Goal: Transaction & Acquisition: Book appointment/travel/reservation

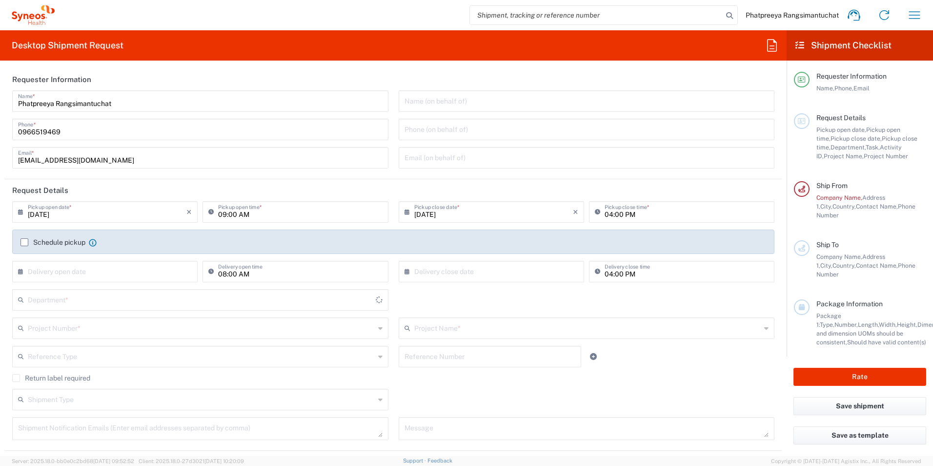
type input "[GEOGRAPHIC_DATA]"
type input "3110"
type input "Syneos Health ([GEOGRAPHIC_DATA]) Limit"
click at [913, 18] on icon "button" at bounding box center [915, 15] width 16 height 16
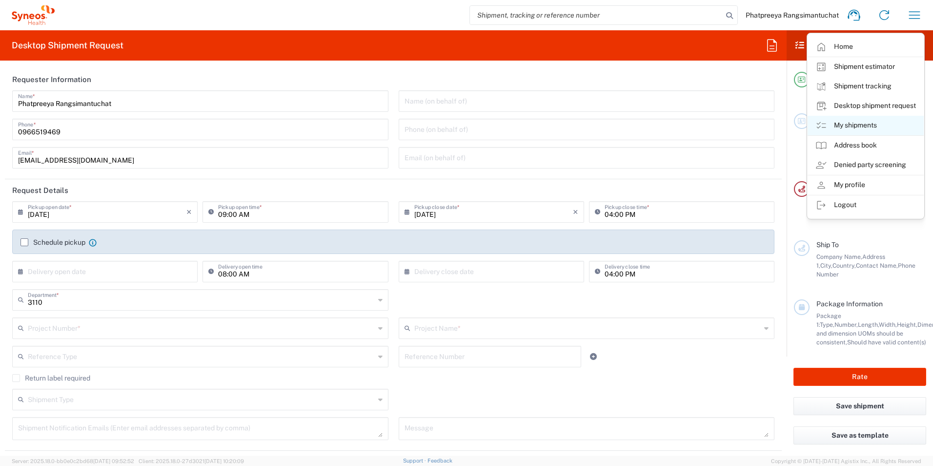
click at [859, 121] on link "My shipments" at bounding box center [866, 126] width 116 height 20
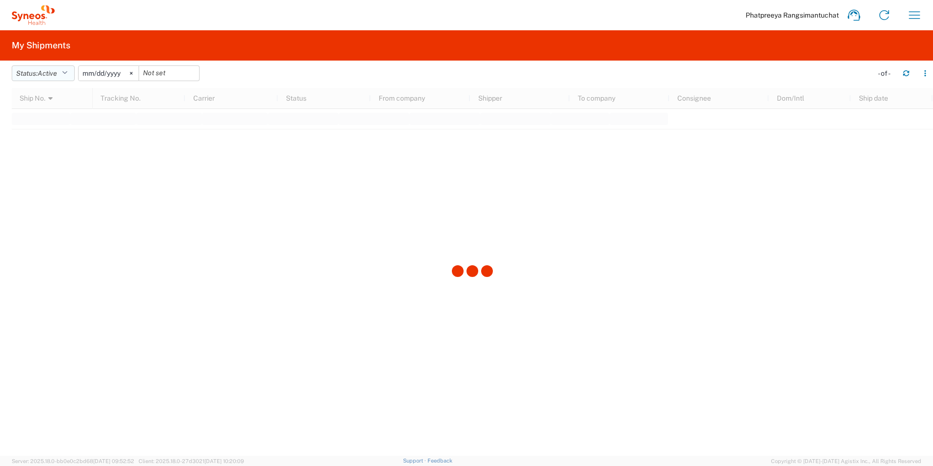
click at [66, 69] on button "Status: Active" at bounding box center [43, 73] width 63 height 16
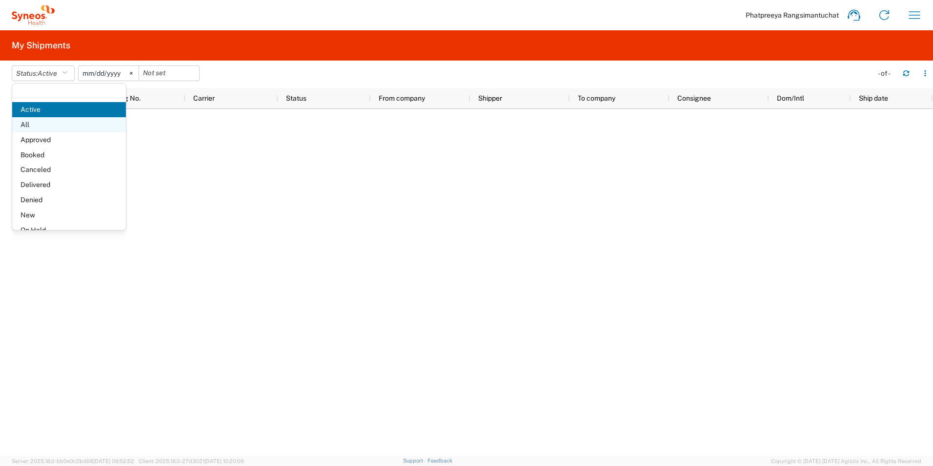
click at [54, 122] on span "All" at bounding box center [69, 124] width 114 height 15
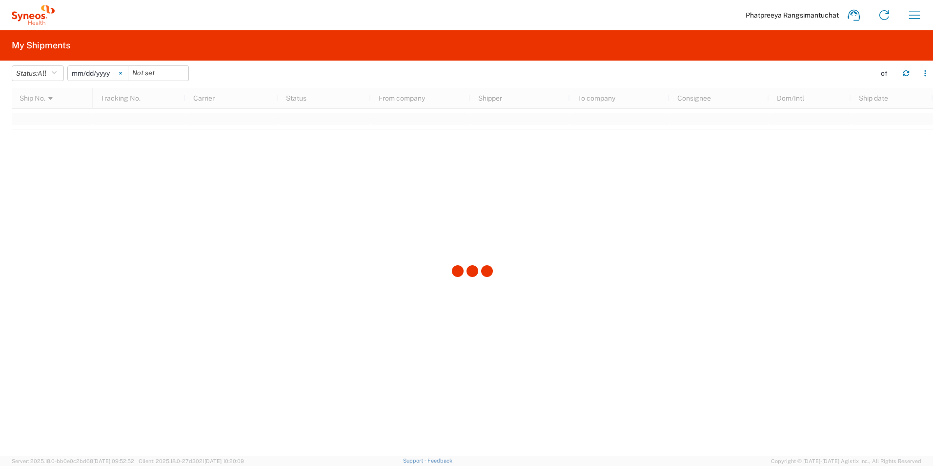
click at [123, 71] on svg-icon at bounding box center [120, 73] width 15 height 15
click at [105, 70] on input "date" at bounding box center [98, 73] width 60 height 15
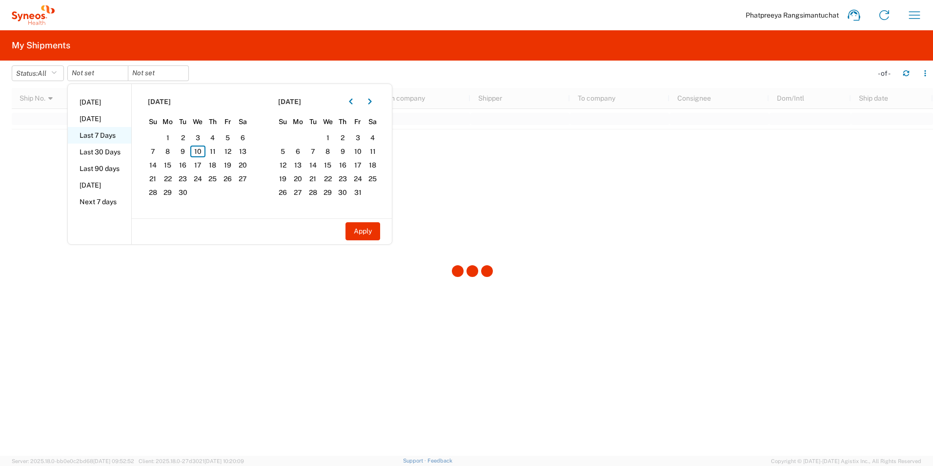
click at [98, 138] on li "Last 7 Days" at bounding box center [99, 135] width 63 height 17
type input "2025-09-04"
type input "2025-09-10"
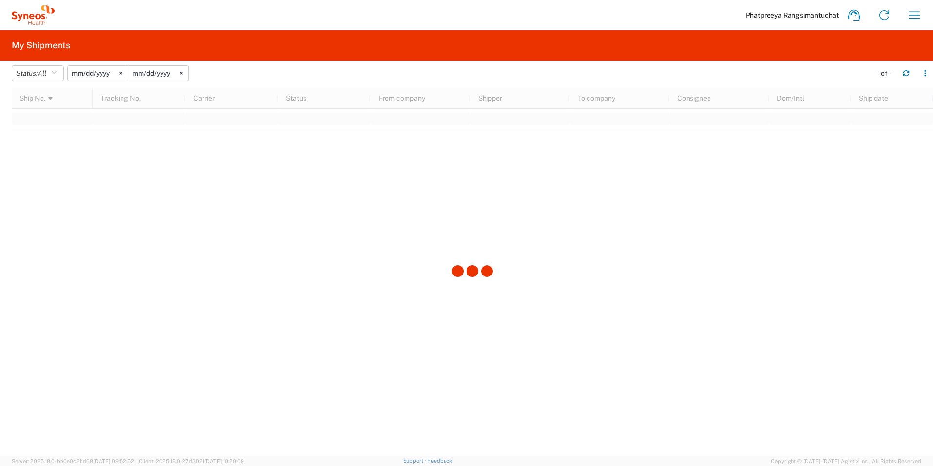
click at [89, 75] on input "2025-09-04" at bounding box center [98, 73] width 60 height 15
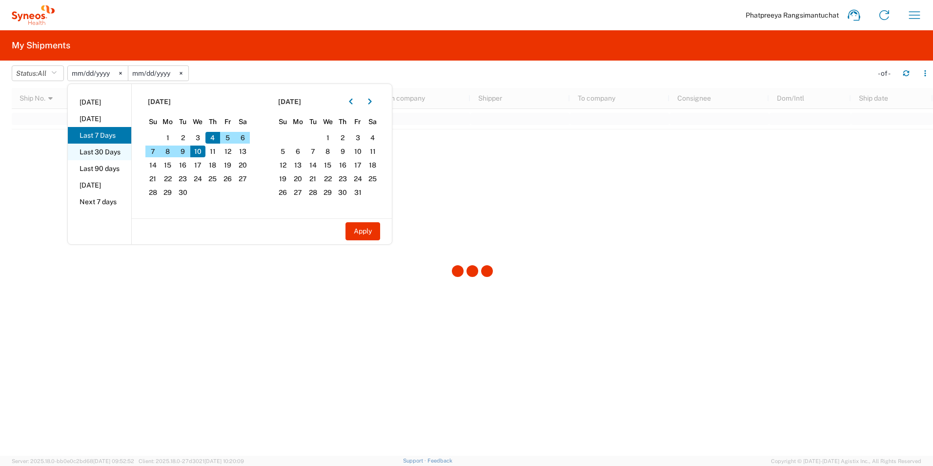
click at [103, 151] on li "Last 30 Days" at bounding box center [99, 152] width 63 height 17
type input "2025-08-12"
type input "2025-09-10"
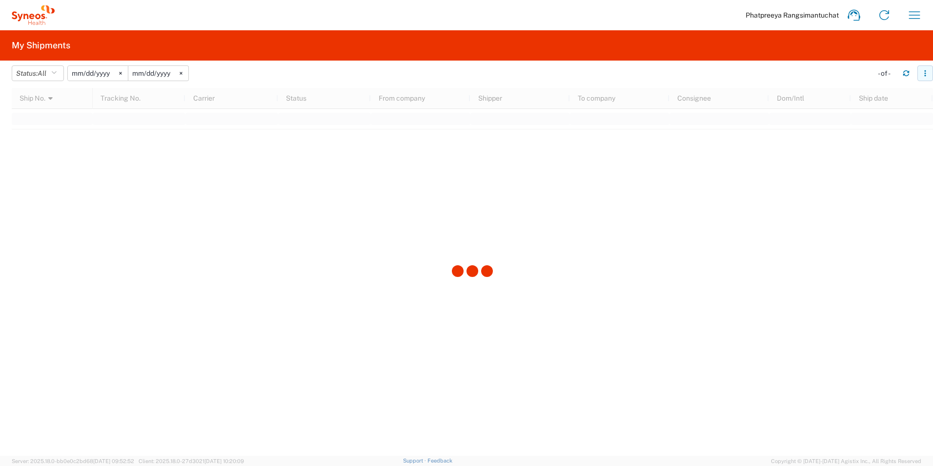
click at [923, 76] on icon "button" at bounding box center [925, 73] width 7 height 7
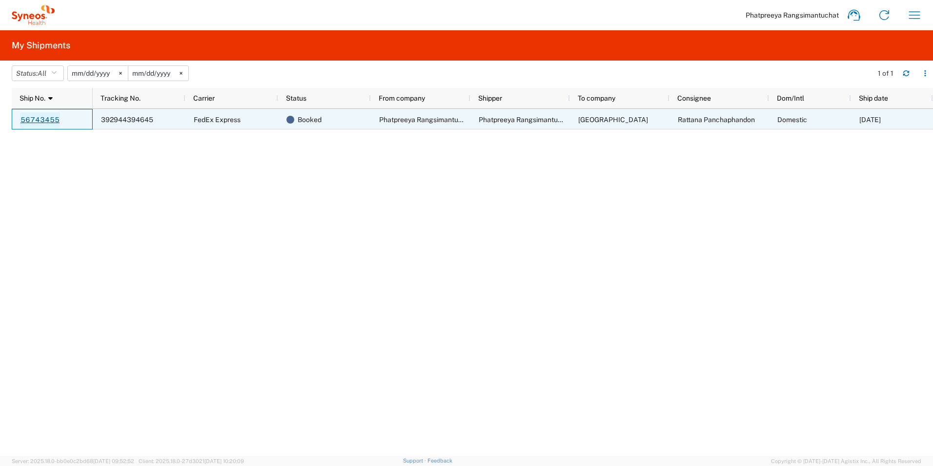
drag, startPoint x: 44, startPoint y: 121, endPoint x: 34, endPoint y: 122, distance: 10.4
click at [34, 122] on link "56743455" at bounding box center [40, 120] width 40 height 16
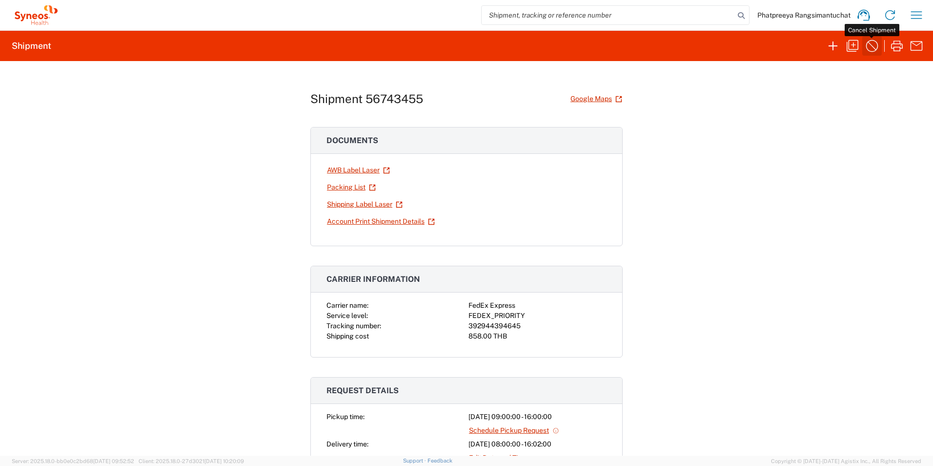
click at [873, 45] on icon "button" at bounding box center [872, 46] width 16 height 16
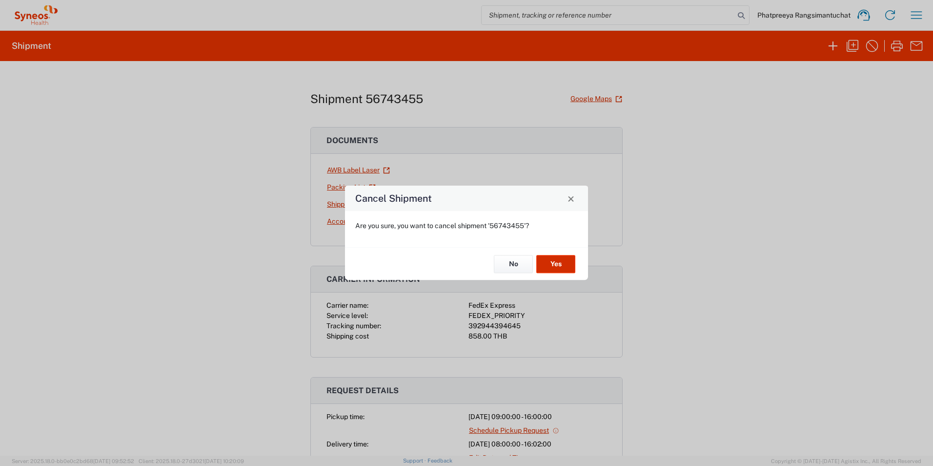
click at [558, 267] on button "Yes" at bounding box center [555, 264] width 39 height 18
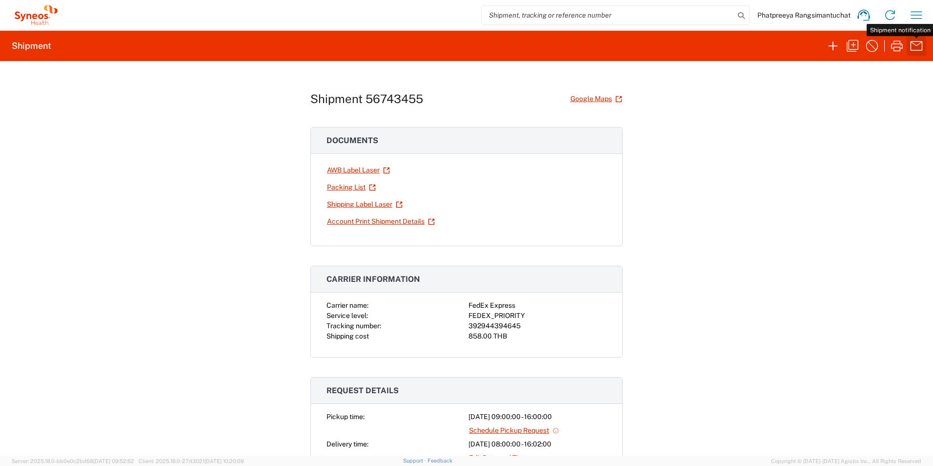
click at [920, 49] on icon "button" at bounding box center [917, 46] width 16 height 16
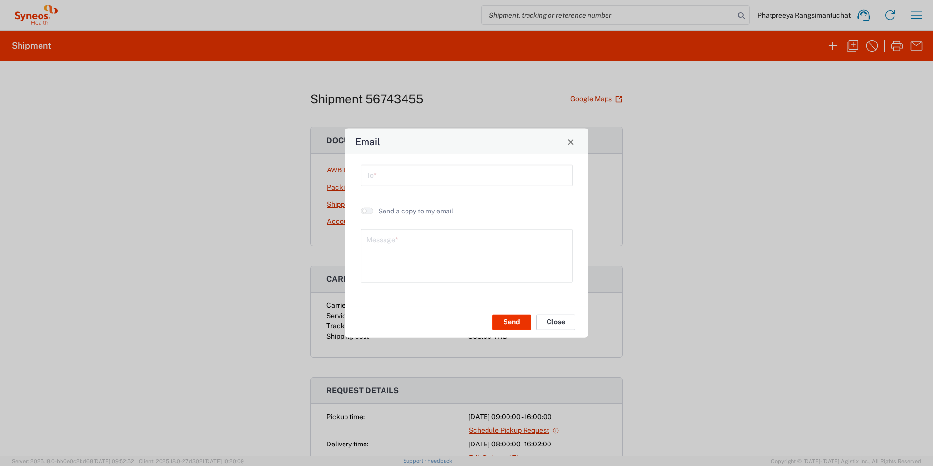
click at [558, 328] on button "Close" at bounding box center [555, 322] width 39 height 16
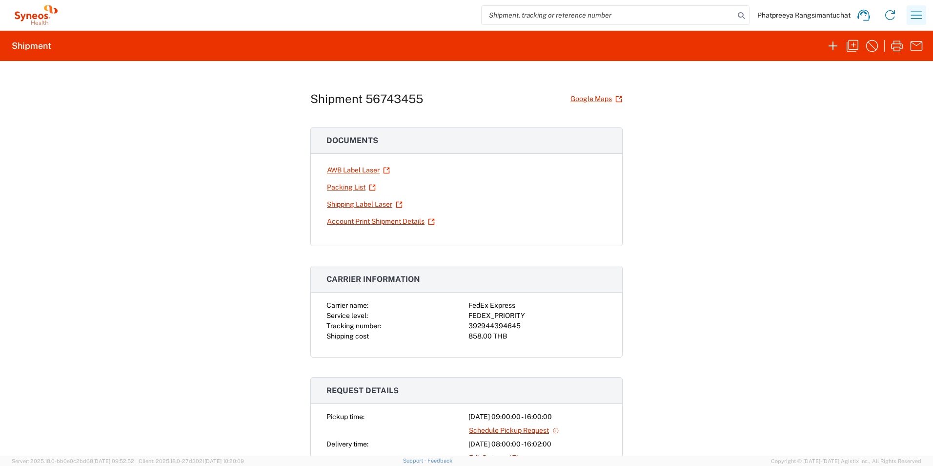
click at [913, 13] on icon "button" at bounding box center [917, 15] width 16 height 16
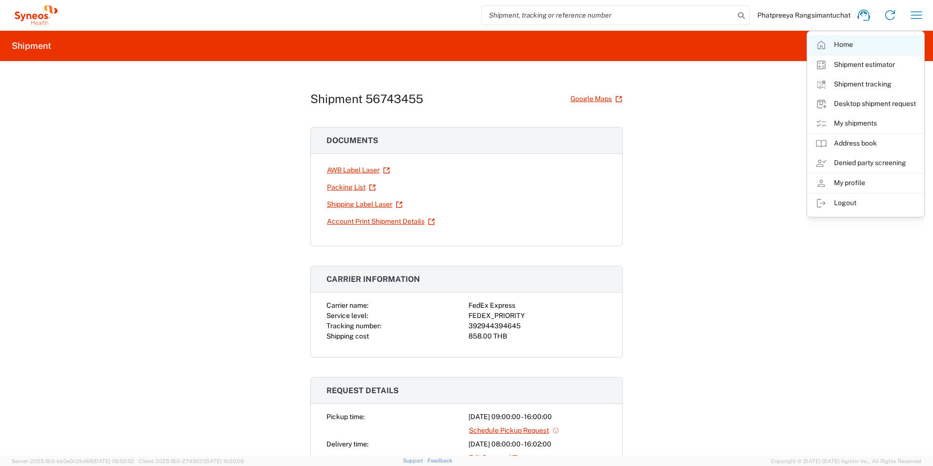
click at [852, 47] on link "Home" at bounding box center [866, 45] width 116 height 20
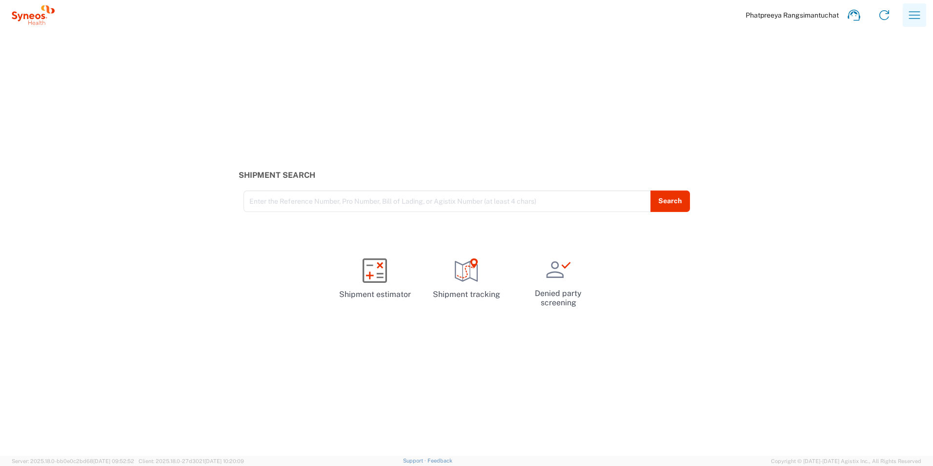
click at [919, 16] on icon "button" at bounding box center [915, 15] width 16 height 16
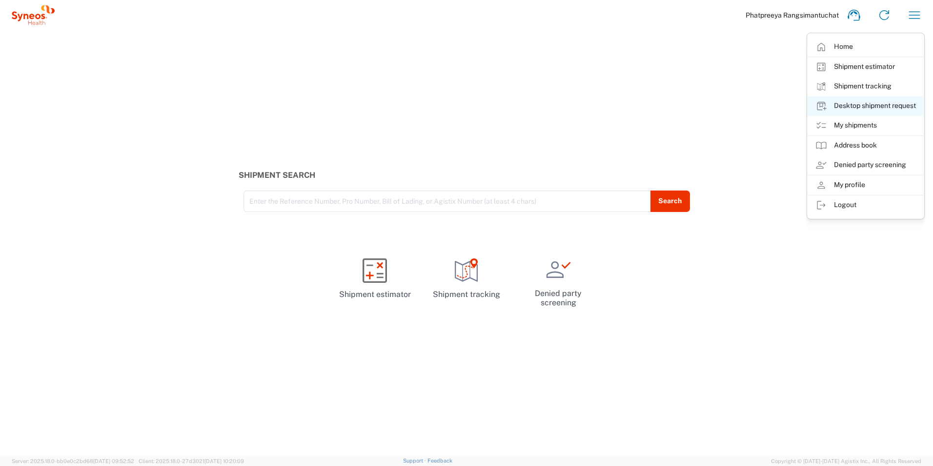
click at [872, 106] on link "Desktop shipment request" at bounding box center [866, 106] width 116 height 20
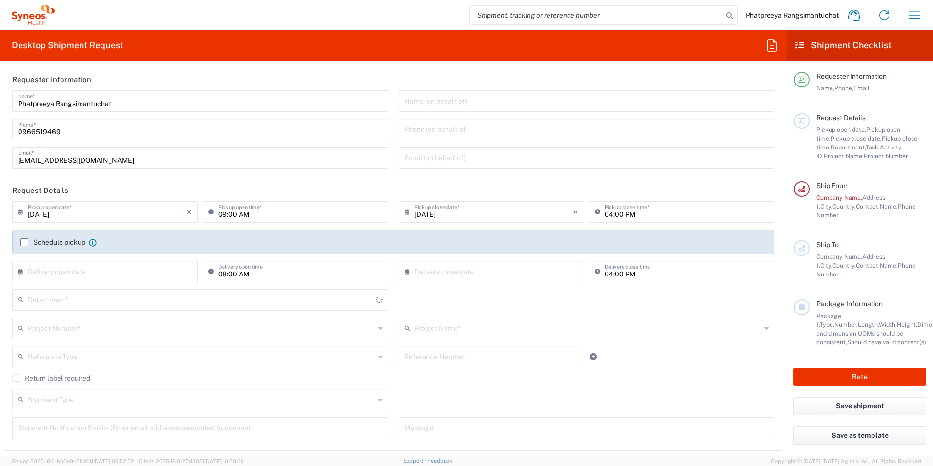
type input "3110"
type input "Thailand"
type input "Syneos Health (Thailand) Limit"
click at [22, 241] on label "Schedule pickup" at bounding box center [53, 242] width 65 height 8
click at [24, 242] on input "Schedule pickup" at bounding box center [24, 242] width 0 height 0
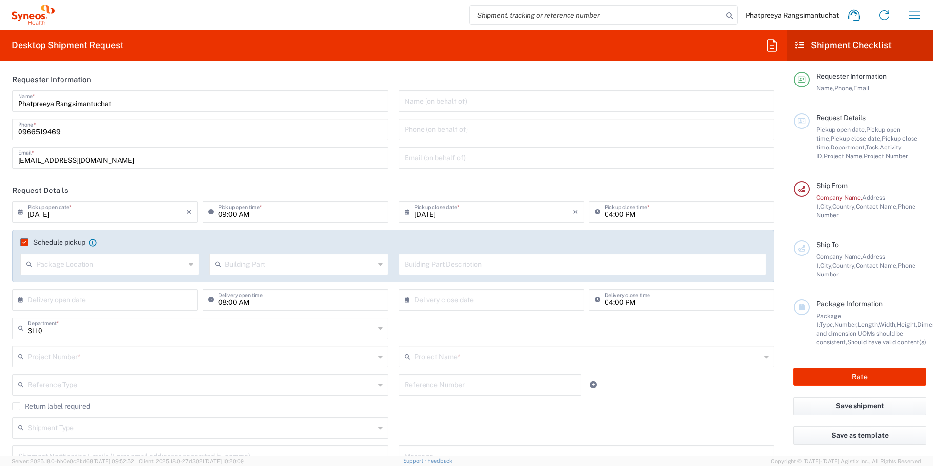
click at [189, 263] on icon at bounding box center [191, 264] width 4 height 16
click at [148, 230] on div "Schedule pickup When scheduling a pickup please be sure to meet the following c…" at bounding box center [393, 255] width 762 height 53
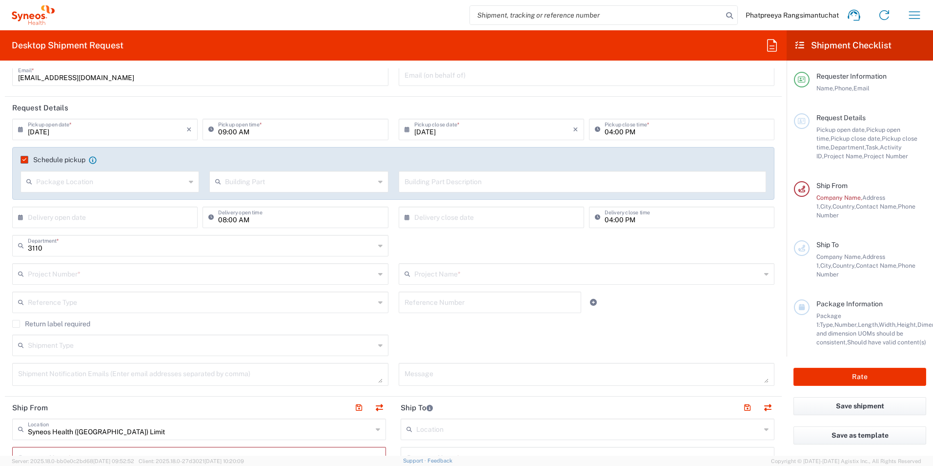
scroll to position [98, 0]
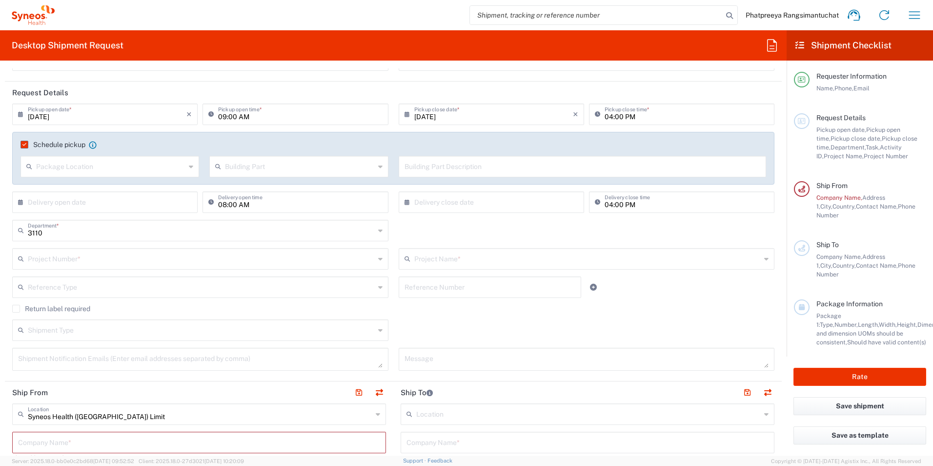
click at [378, 259] on icon at bounding box center [380, 259] width 4 height 16
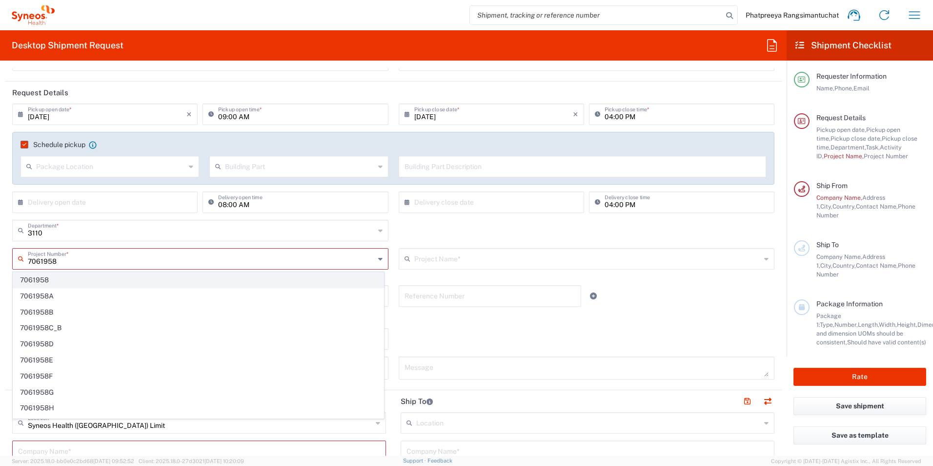
type input "7061958"
click at [54, 281] on span "7061958" at bounding box center [198, 279] width 370 height 15
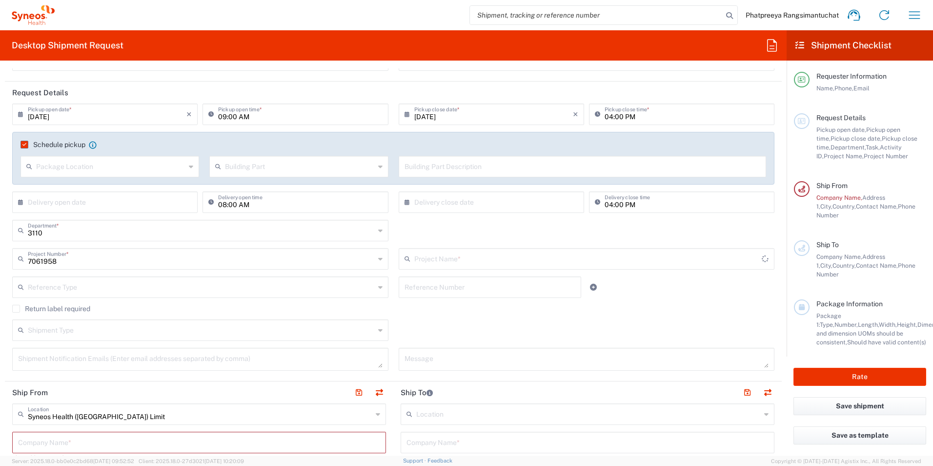
type input "7061958-Sanofi-France"
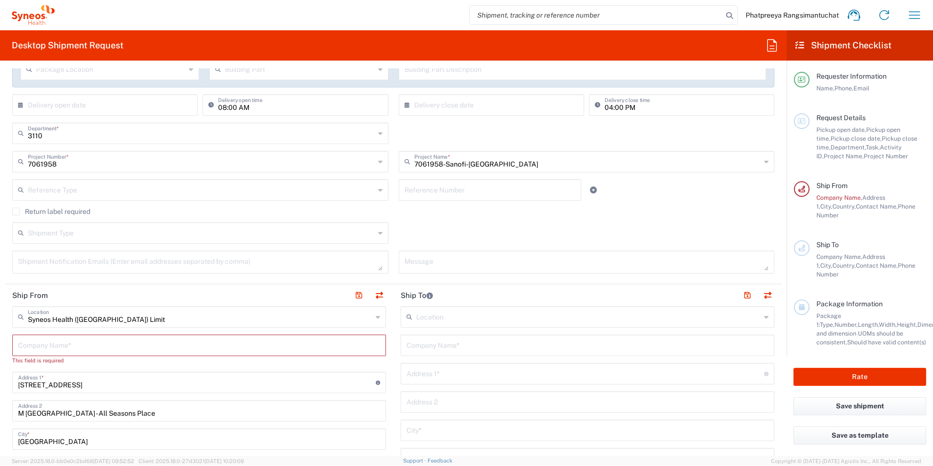
scroll to position [195, 0]
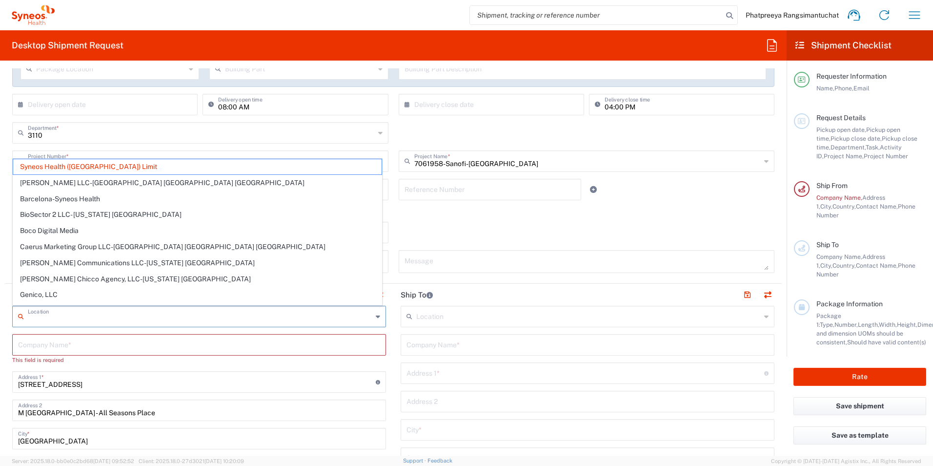
click at [158, 313] on input "text" at bounding box center [200, 315] width 345 height 17
click at [100, 342] on input "text" at bounding box center [199, 343] width 362 height 17
type input "Syneos Health (Thailand) Limit"
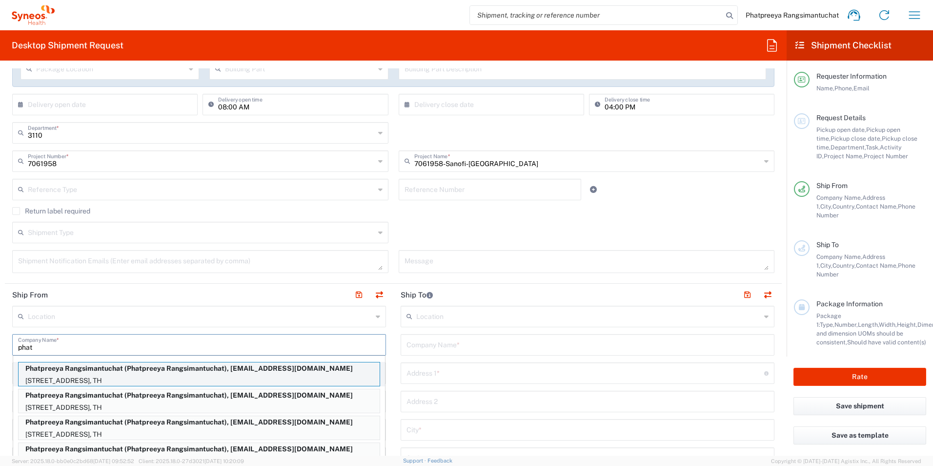
click at [90, 368] on p "Phatpreeya Rangsimantuchat (Phatpreeya Rangsimantuchat), phatpreeya.rangsimantu…" at bounding box center [199, 368] width 361 height 12
type input "Phatpreeya Rangsimantuchat"
type input "188/111"
type input "Siriplacekallaprapreuk-Sathorn"
type input "10160"
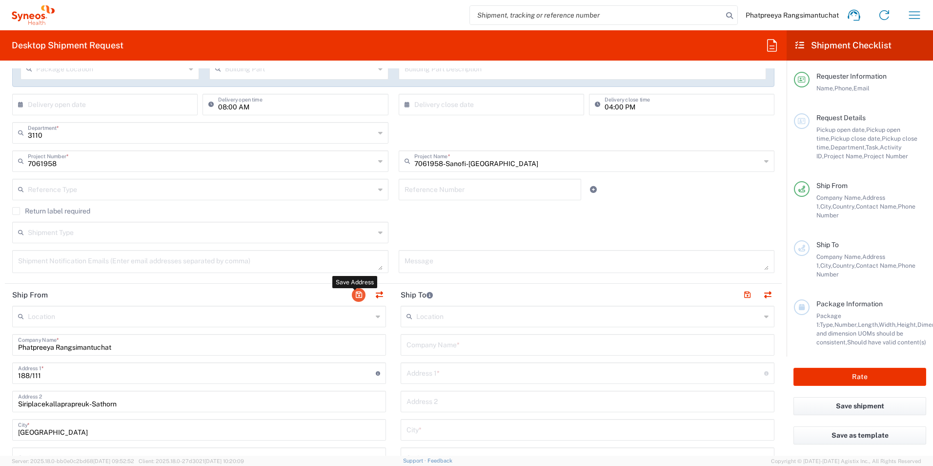
click at [359, 297] on button "button" at bounding box center [359, 295] width 14 height 14
click at [706, 349] on input "text" at bounding box center [588, 343] width 362 height 17
type input "r"
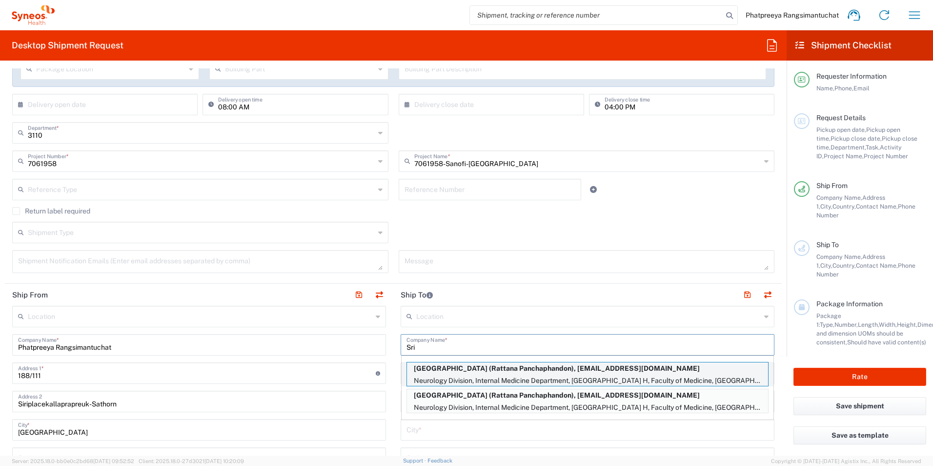
click at [560, 371] on p "Srinagarind Hospital (Rattana Panchaphandon), lratta@kku.ac.th" at bounding box center [587, 368] width 361 height 12
type input "Srinagarind Hospital"
type input "Neurology Division, Internal Medicine Department, Srinagarind H"
type input "Faculty of Medicine, KhonKaen University, KhonKaen, Thailand 40"
type input "khonkaen"
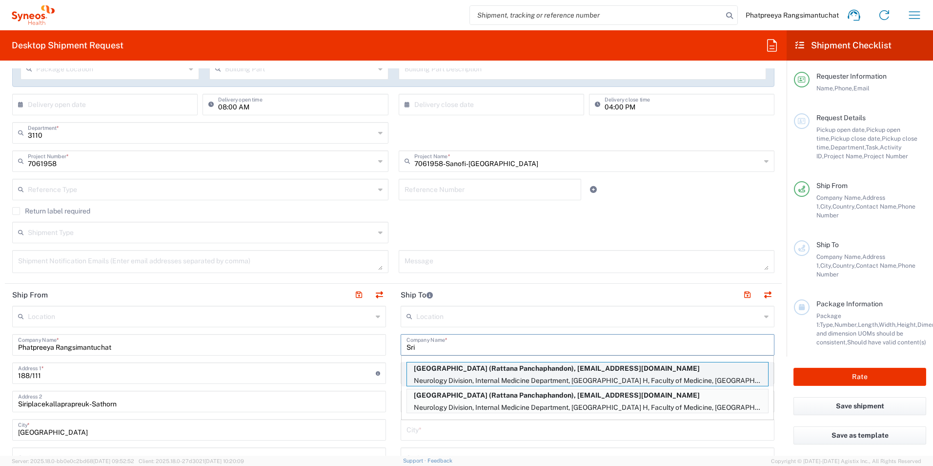
type input "Thailand"
type input "40002"
type input "Rattana Panchaphandon"
type input "0804106669"
type input "lratta@kku.ac.th"
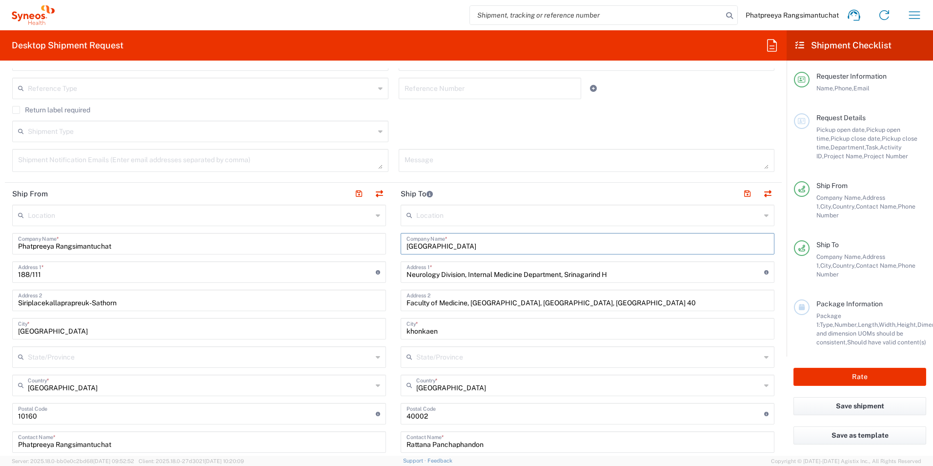
scroll to position [293, 0]
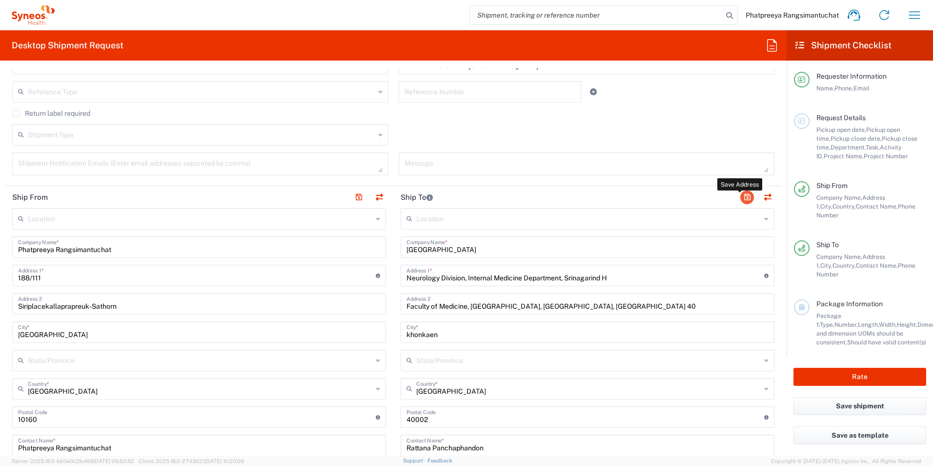
click at [740, 199] on button "button" at bounding box center [747, 197] width 14 height 14
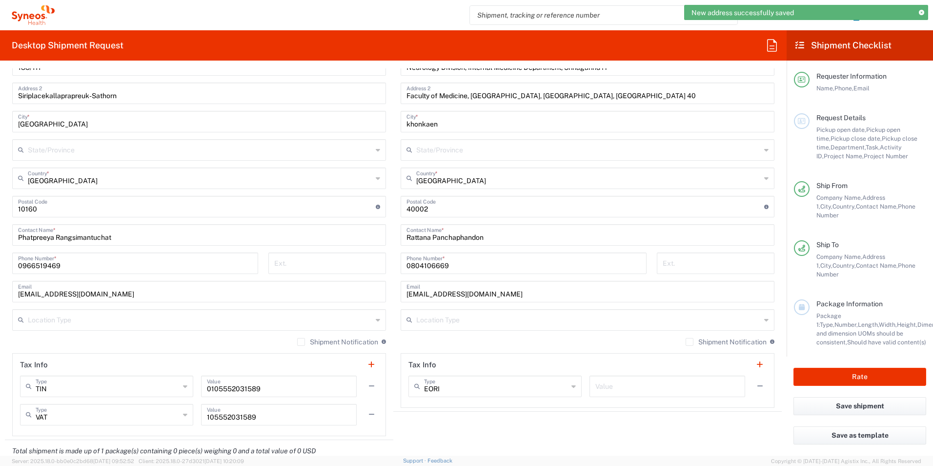
scroll to position [635, 0]
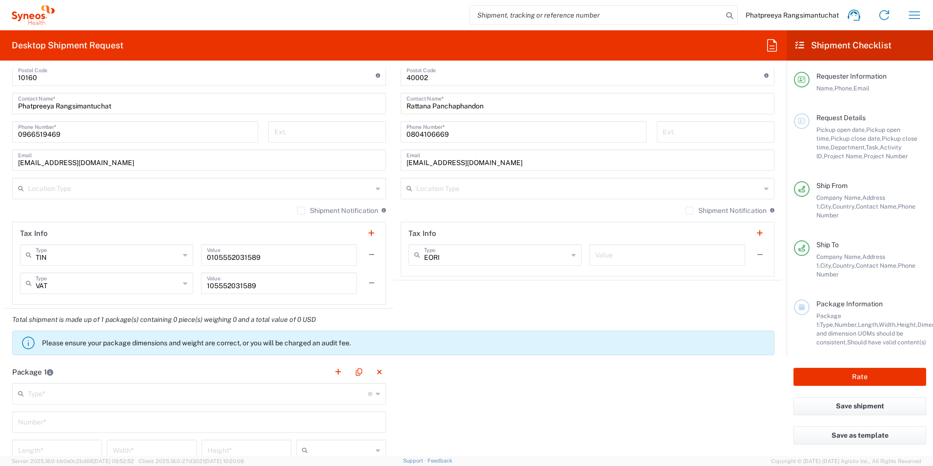
click at [297, 211] on label "Shipment Notification" at bounding box center [337, 210] width 81 height 8
click at [301, 210] on input "Shipment Notification" at bounding box center [301, 210] width 0 height 0
click at [686, 211] on label "Shipment Notification" at bounding box center [726, 210] width 81 height 8
click at [690, 210] on input "Shipment Notification" at bounding box center [690, 210] width 0 height 0
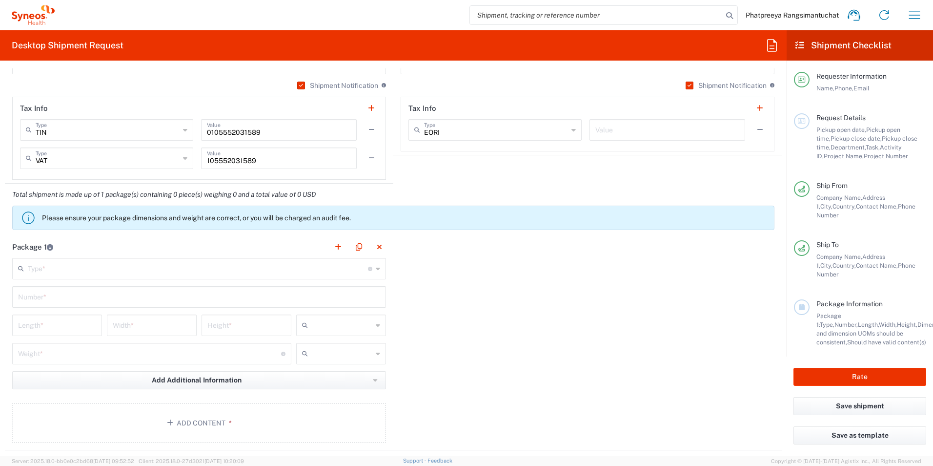
scroll to position [781, 0]
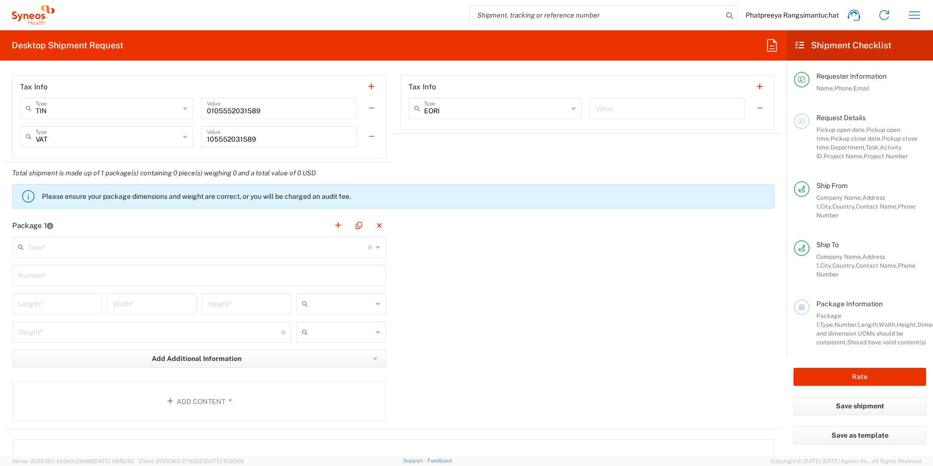
click at [376, 247] on icon at bounding box center [378, 247] width 4 height 16
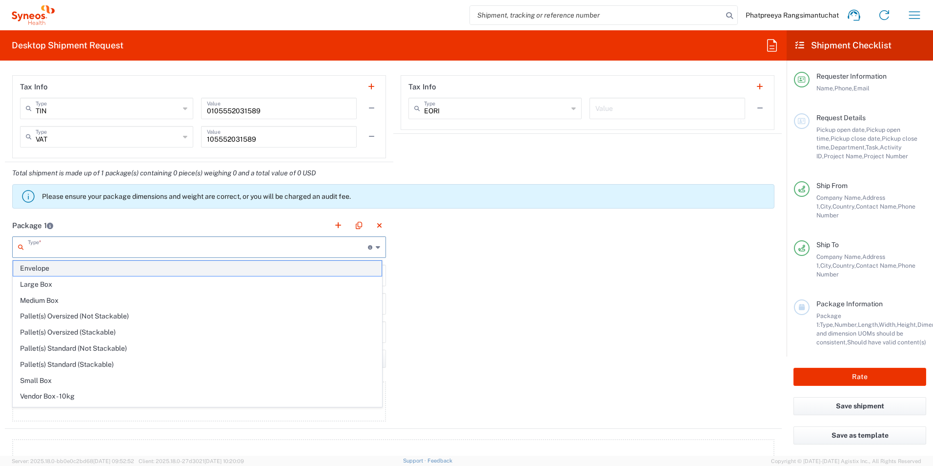
click at [94, 268] on span "Envelope" at bounding box center [197, 268] width 369 height 15
type input "Envelope"
type input "1"
type input "9.5"
type input "12.5"
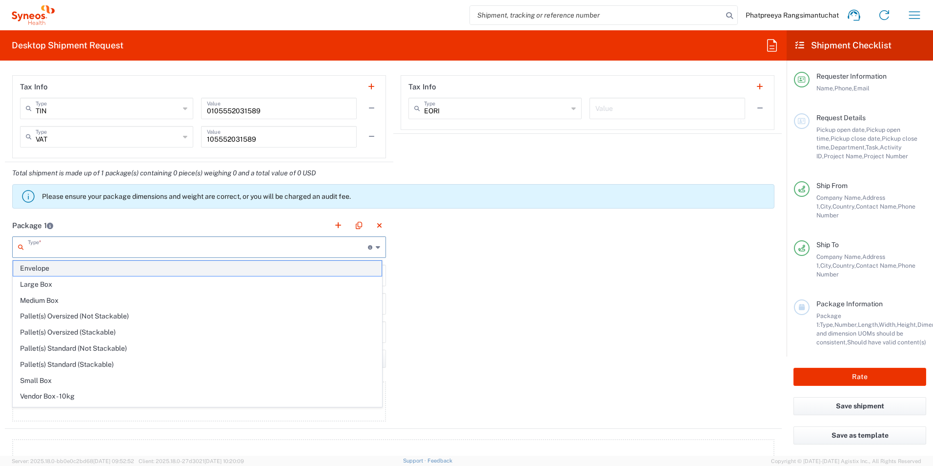
type input "0.25"
type input "in"
type input "0.45"
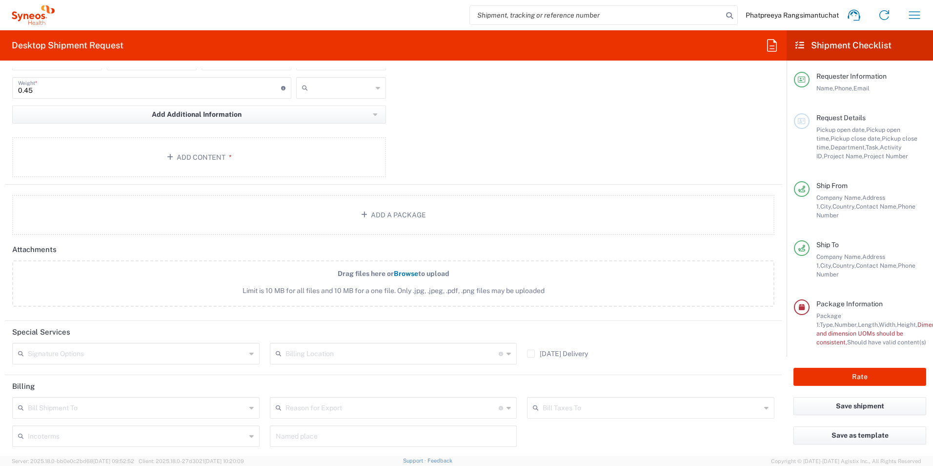
scroll to position [1090, 0]
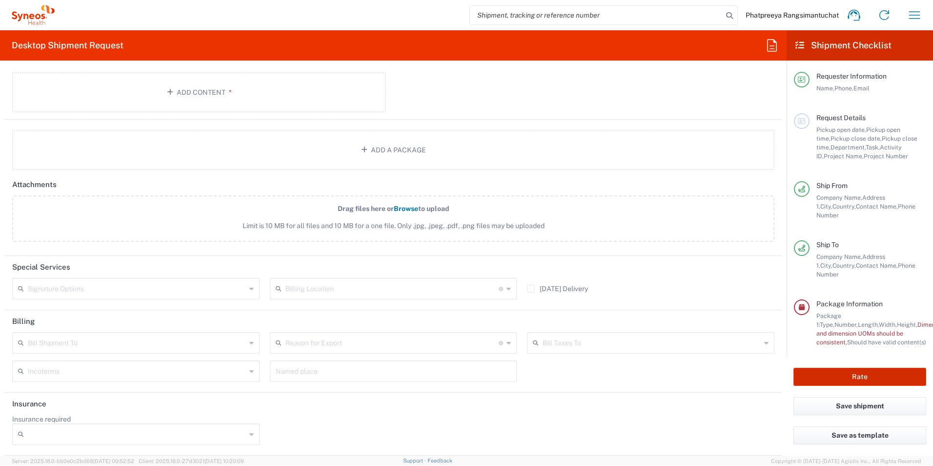
click at [862, 371] on button "Rate" at bounding box center [860, 377] width 133 height 18
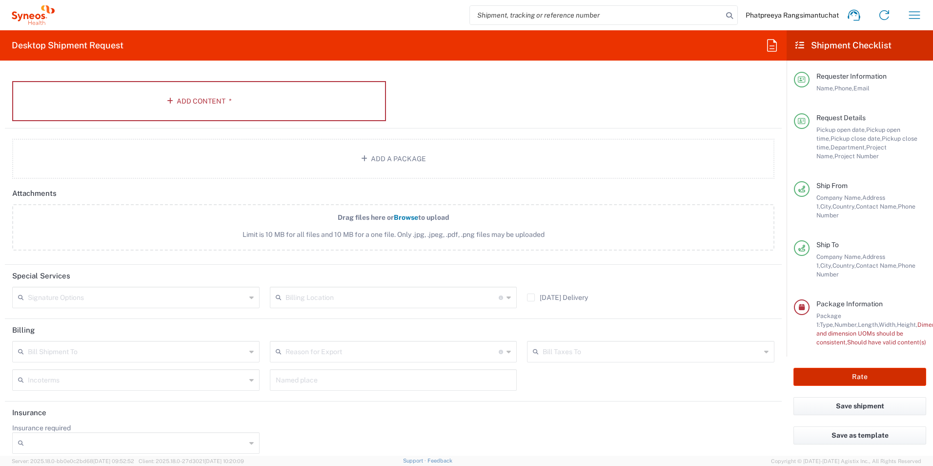
scroll to position [1099, 0]
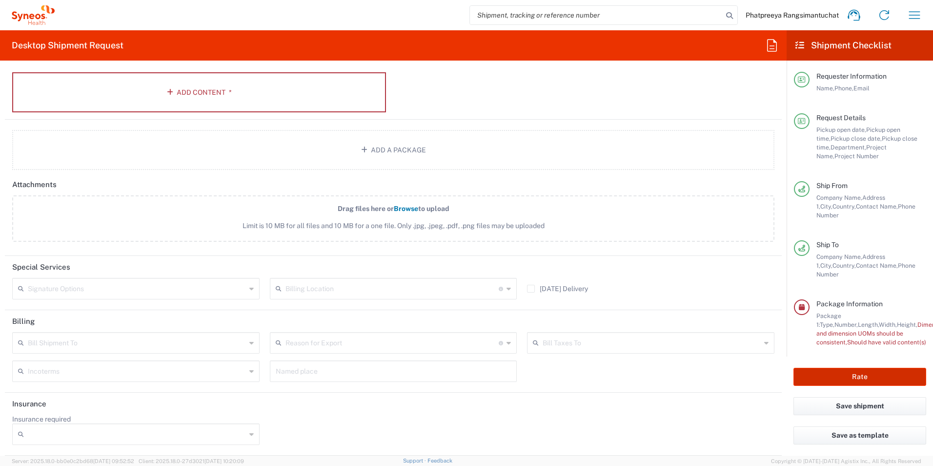
type input "7061958"
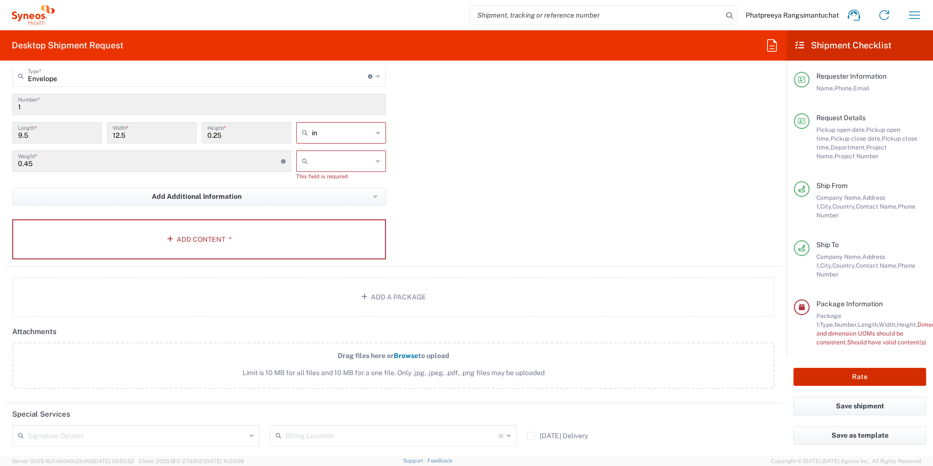
scroll to position [904, 0]
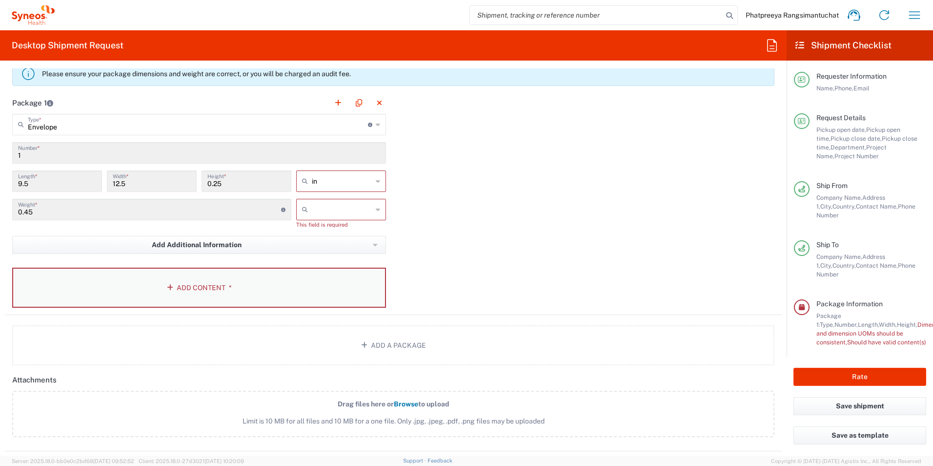
click at [192, 290] on button "Add Content *" at bounding box center [199, 287] width 374 height 40
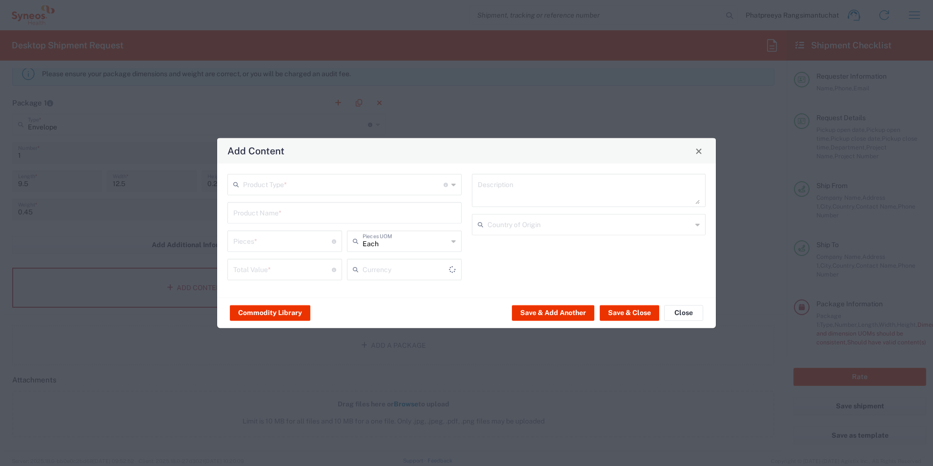
type input "US Dollar"
click at [453, 181] on icon at bounding box center [454, 185] width 4 height 16
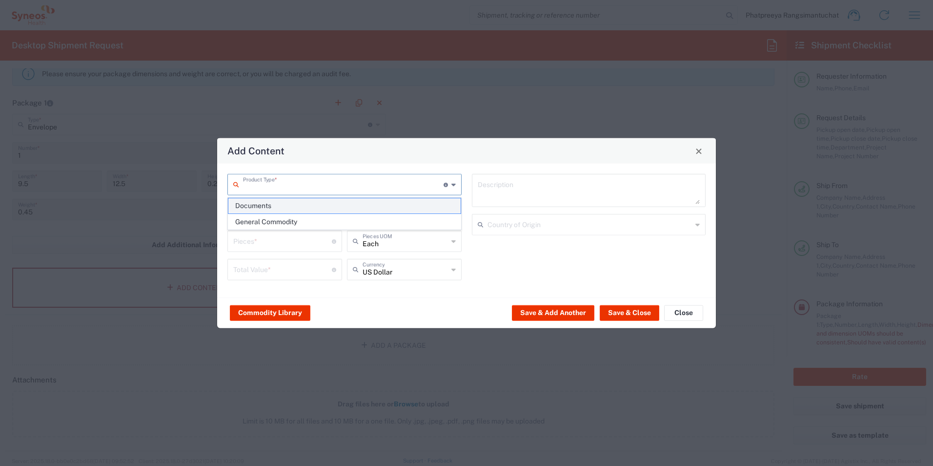
click at [277, 205] on span "Documents" at bounding box center [344, 205] width 232 height 15
type input "Documents"
type input "1"
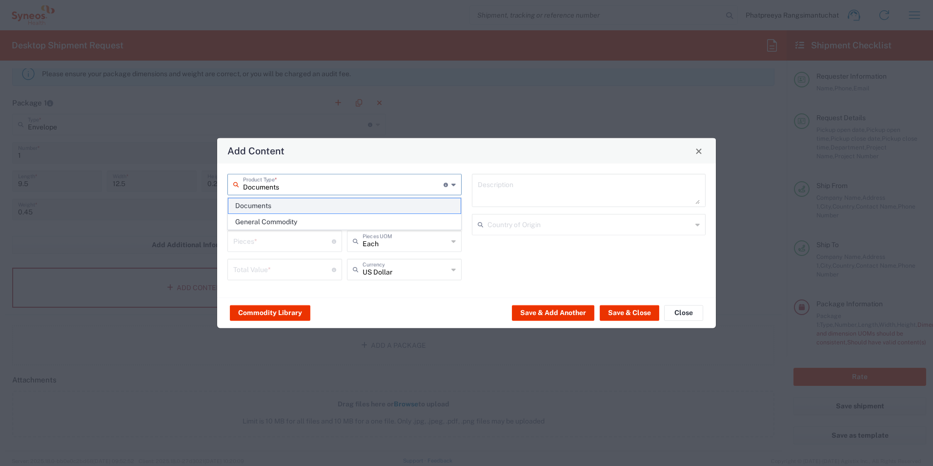
type textarea "Documents"
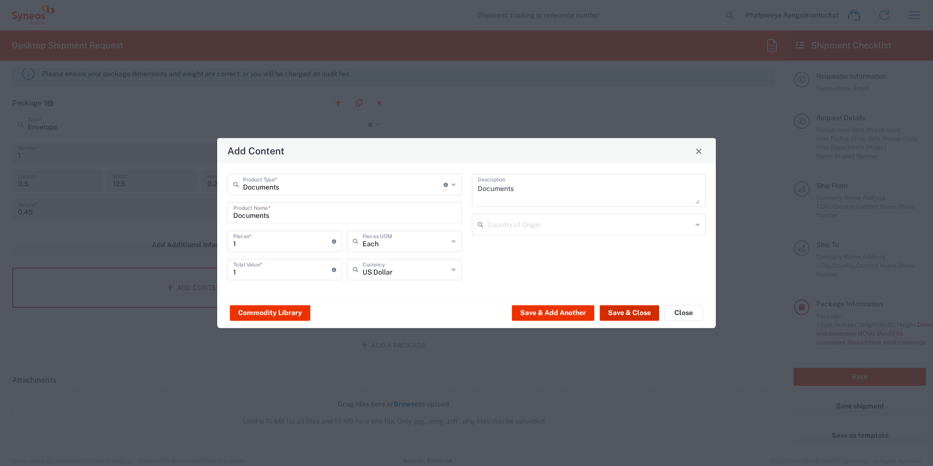
click at [626, 312] on button "Save & Close" at bounding box center [630, 313] width 60 height 16
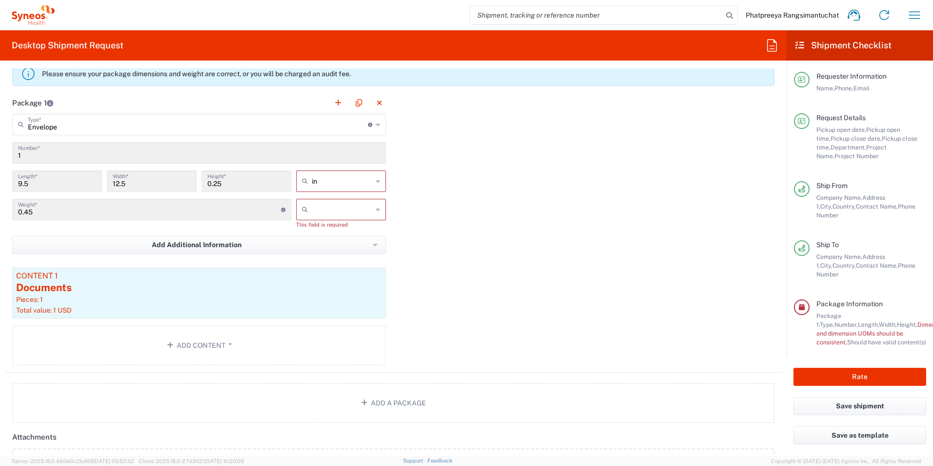
click at [376, 182] on icon at bounding box center [378, 181] width 4 height 16
click at [352, 206] on span "in" at bounding box center [337, 202] width 87 height 15
click at [376, 211] on icon at bounding box center [378, 210] width 4 height 16
click at [323, 232] on span "kgs" at bounding box center [337, 230] width 87 height 15
type input "kgs"
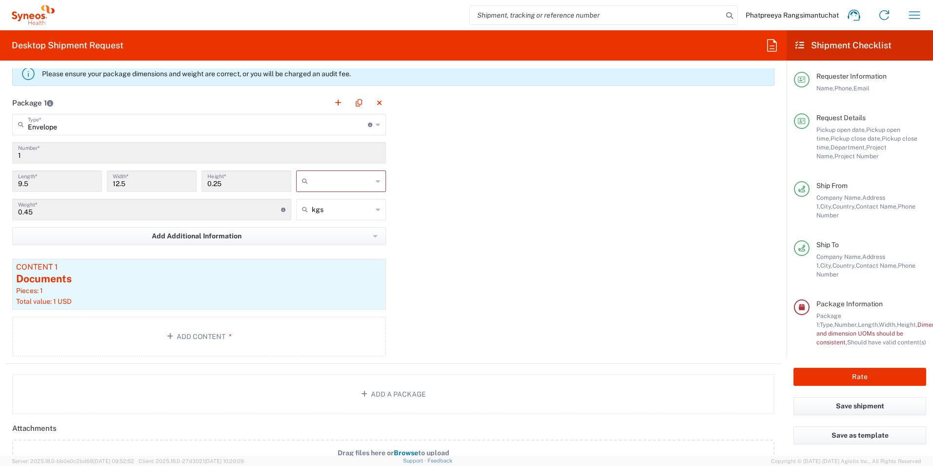
click at [471, 218] on div "Package 1 Envelope Type * Material used to package goods Envelope Large Box Med…" at bounding box center [393, 228] width 777 height 272
click at [851, 368] on button "Rate" at bounding box center [860, 377] width 133 height 18
click at [856, 371] on button "Rate" at bounding box center [860, 377] width 133 height 18
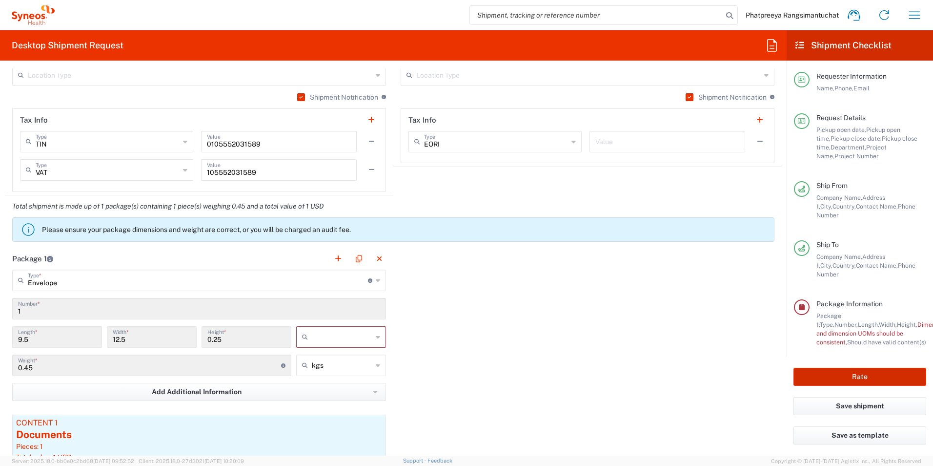
scroll to position [708, 0]
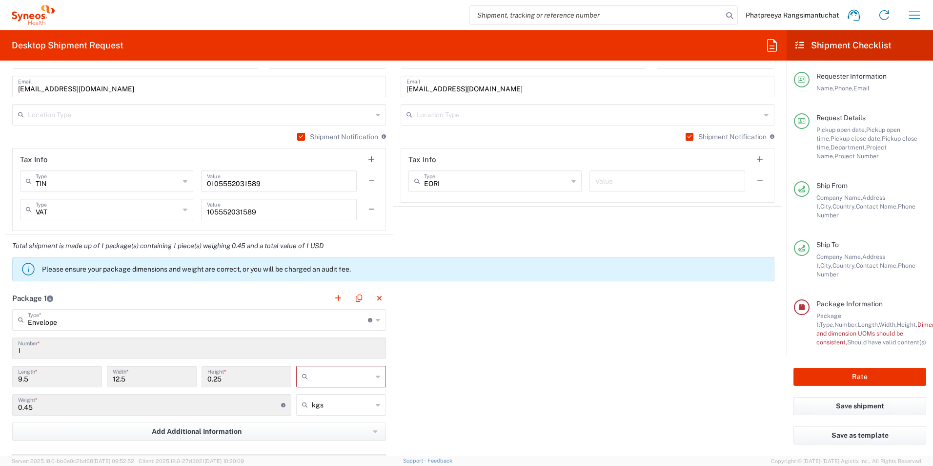
click at [376, 376] on icon at bounding box center [378, 377] width 4 height 16
click at [334, 400] on span "cm" at bounding box center [337, 397] width 87 height 15
type input "24.13"
type input "31.75"
type input "0.64"
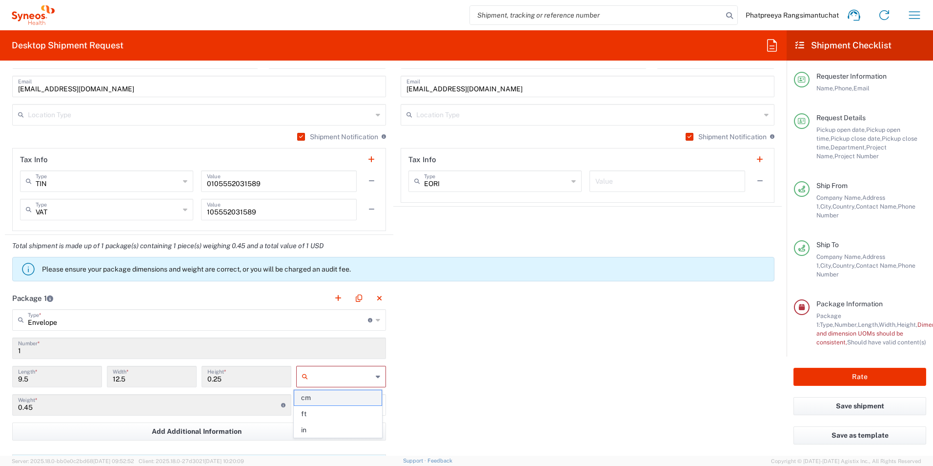
type input "cm"
click at [540, 366] on div "Package 1 Envelope Type * Material used to package goods Envelope Large Box Med…" at bounding box center [393, 423] width 777 height 272
click at [847, 370] on button "Rate" at bounding box center [860, 377] width 133 height 18
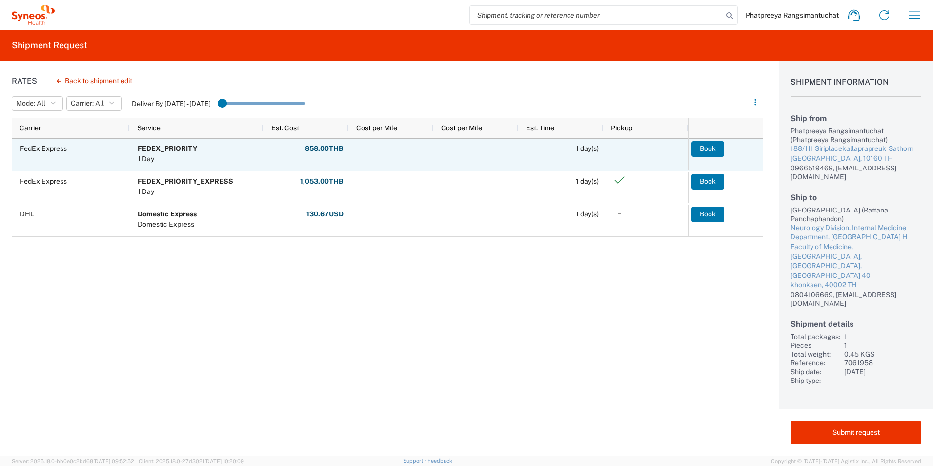
click at [583, 148] on span "1 day(s)" at bounding box center [587, 148] width 23 height 8
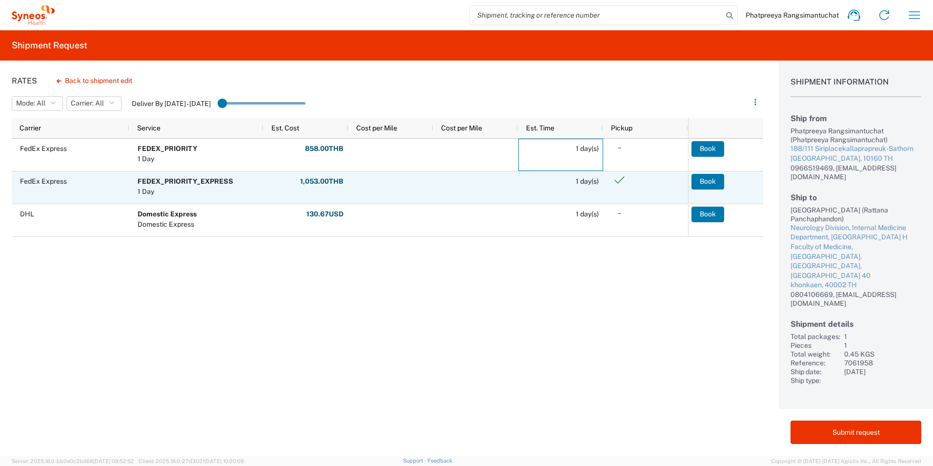
click at [658, 190] on span at bounding box center [648, 183] width 72 height 23
click at [708, 180] on button "Book" at bounding box center [708, 182] width 33 height 16
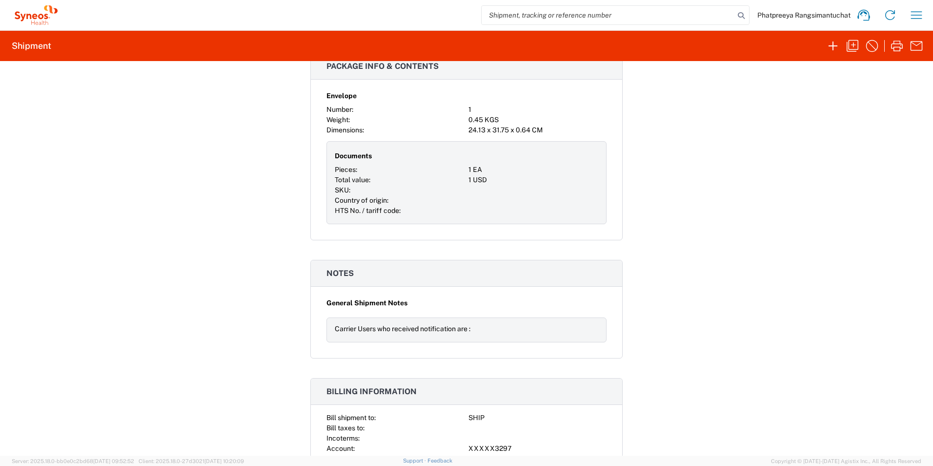
scroll to position [871, 0]
